Goal: Transaction & Acquisition: Purchase product/service

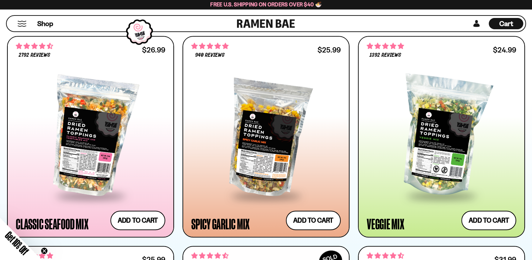
scroll to position [388, 0]
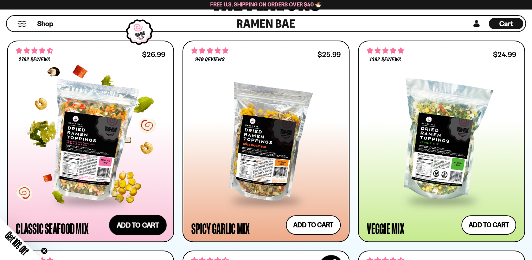
click at [130, 227] on button "Add to cart Add — Regular price $26.99 Regular price Sale price $26.99 Unit pri…" at bounding box center [138, 224] width 58 height 20
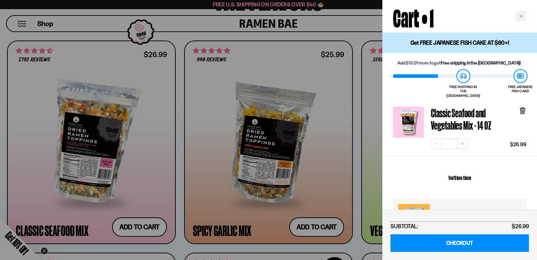
click at [314, 223] on div at bounding box center [268, 130] width 537 height 260
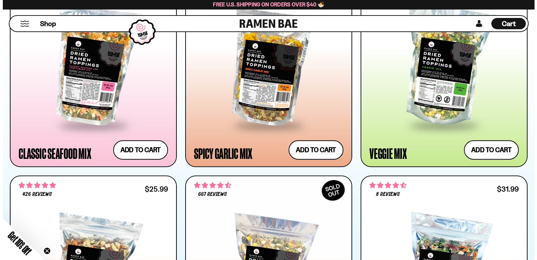
scroll to position [0, 0]
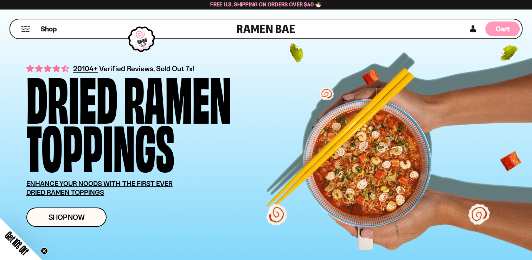
click at [502, 27] on span "Cart" at bounding box center [503, 29] width 14 height 8
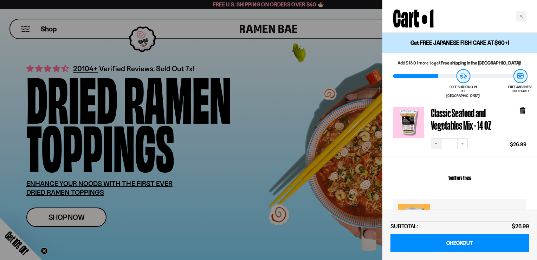
click at [435, 141] on icon "Decrease quantity" at bounding box center [436, 143] width 4 height 4
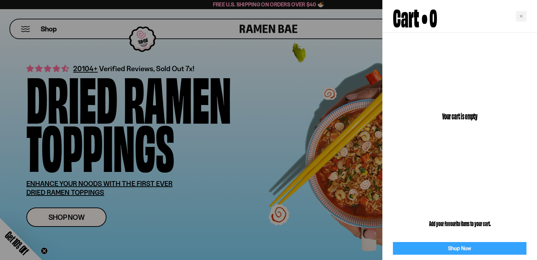
click at [458, 248] on link "Shop Now" at bounding box center [460, 248] width 134 height 13
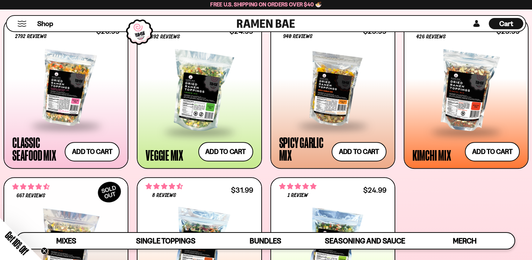
scroll to position [282, 0]
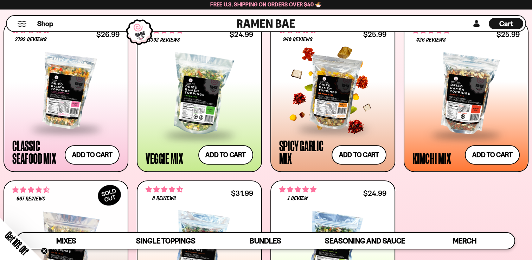
click at [317, 81] on div at bounding box center [332, 91] width 107 height 74
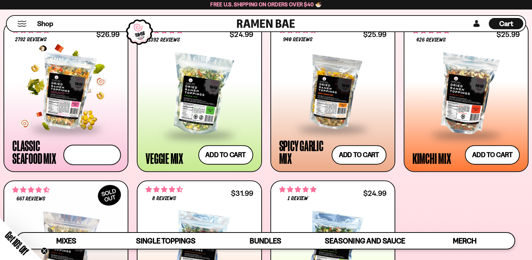
click at [83, 153] on button "Add to cart Add — Regular price $26.99 Regular price Sale price $26.99 Unit pri…" at bounding box center [92, 155] width 58 height 20
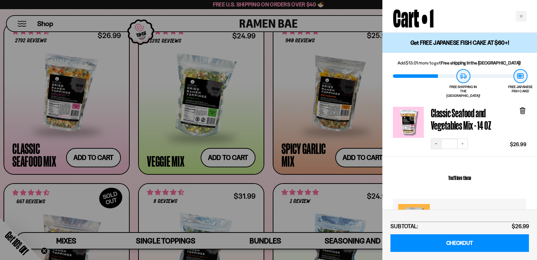
click at [435, 141] on icon "Decrease quantity" at bounding box center [436, 143] width 4 height 4
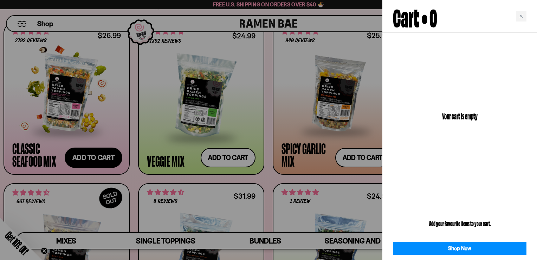
click at [90, 158] on div at bounding box center [268, 130] width 537 height 260
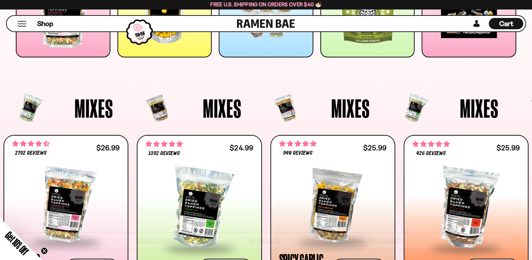
scroll to position [160, 0]
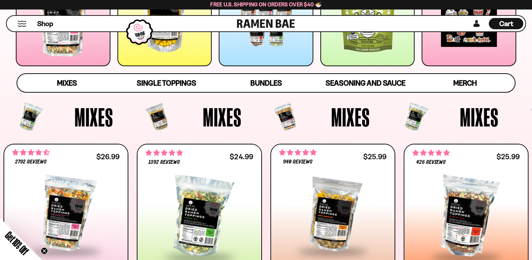
click at [505, 21] on span "Cart" at bounding box center [506, 23] width 14 height 8
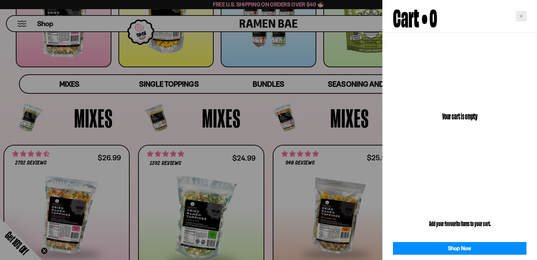
click at [518, 14] on div "Close cart" at bounding box center [521, 16] width 11 height 11
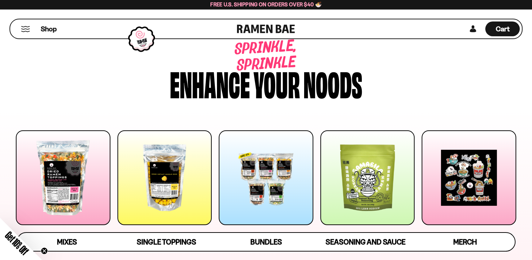
scroll to position [0, 0]
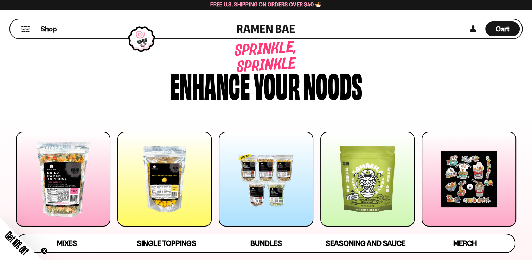
click at [61, 173] on div at bounding box center [63, 179] width 95 height 95
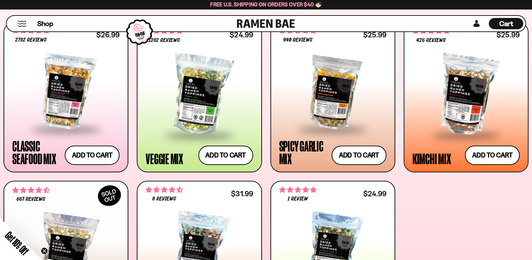
scroll to position [296, 0]
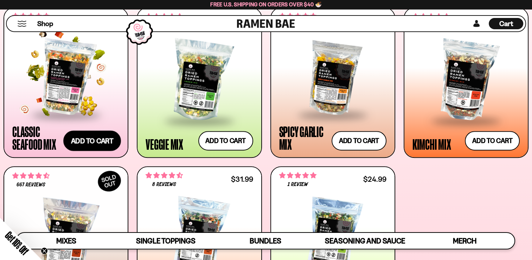
click at [90, 138] on button "Add to cart Add — Regular price $26.99 Regular price Sale price $26.99 Unit pri…" at bounding box center [92, 141] width 58 height 20
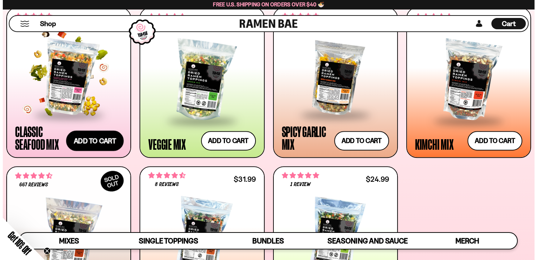
scroll to position [298, 0]
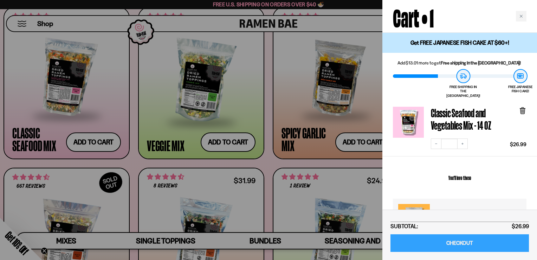
click at [458, 243] on link "CHECKOUT" at bounding box center [460, 243] width 139 height 18
